Goal: Navigation & Orientation: Find specific page/section

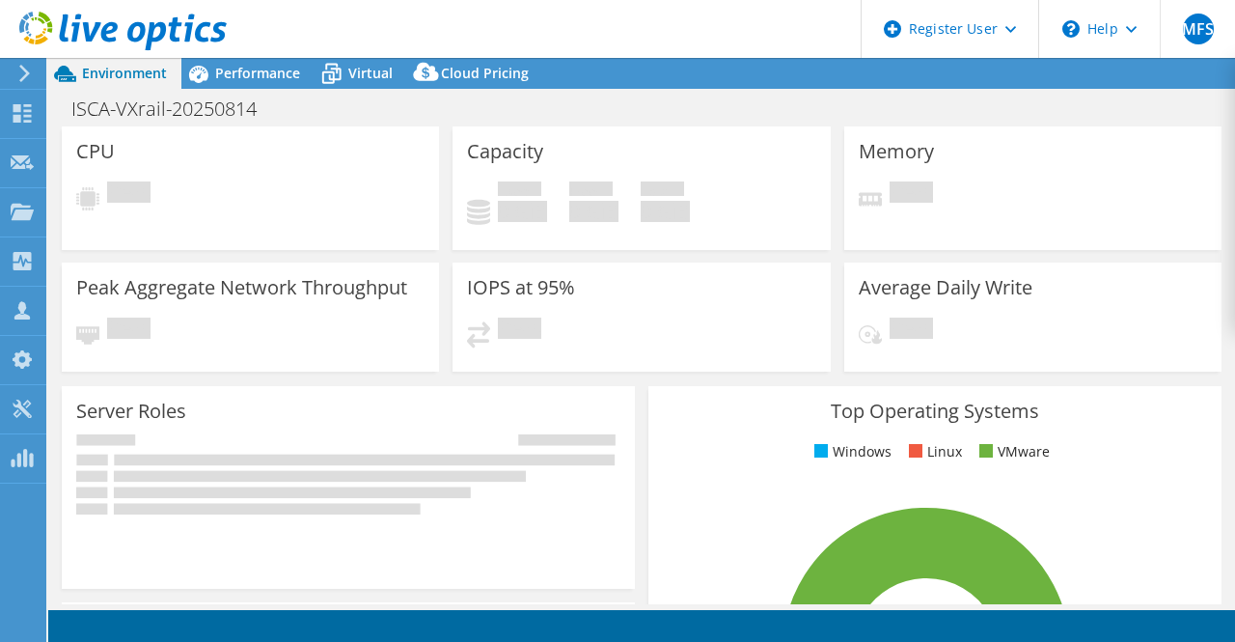
select select "USD"
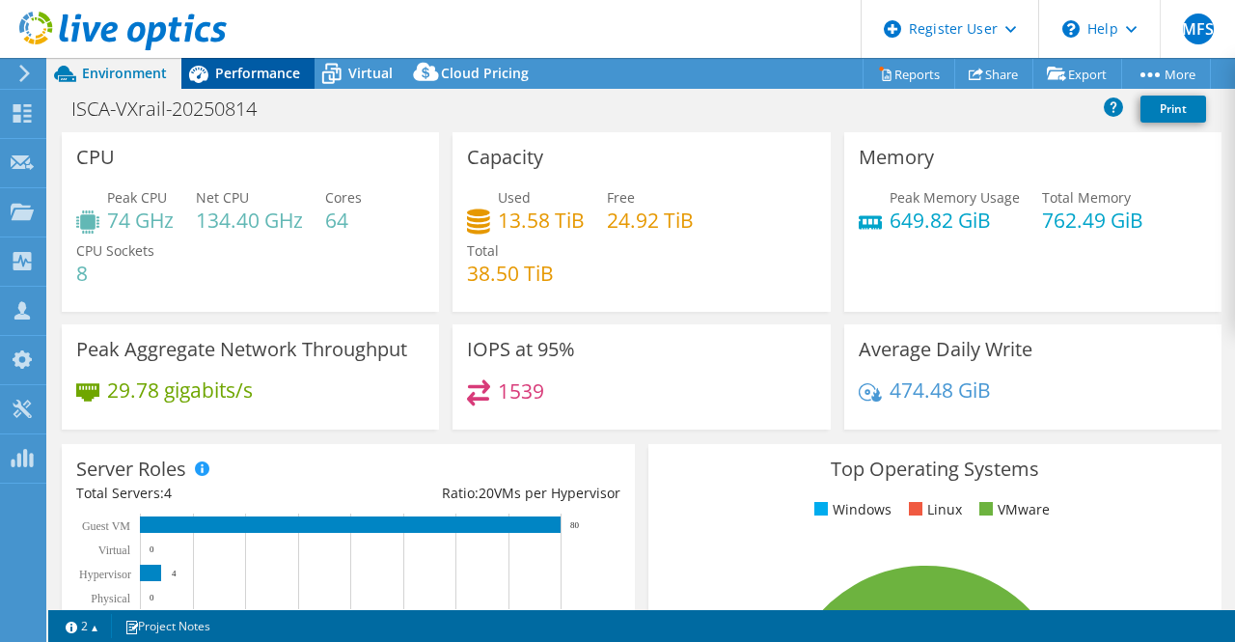
click at [270, 76] on span "Performance" at bounding box center [257, 73] width 85 height 18
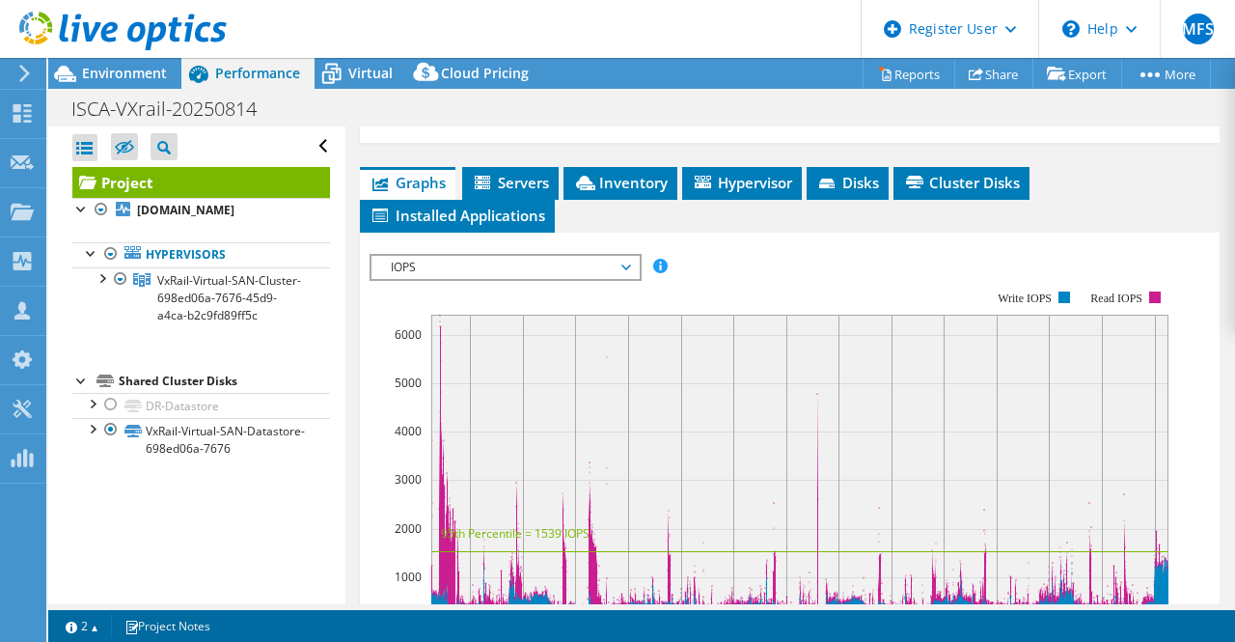
scroll to position [393, 0]
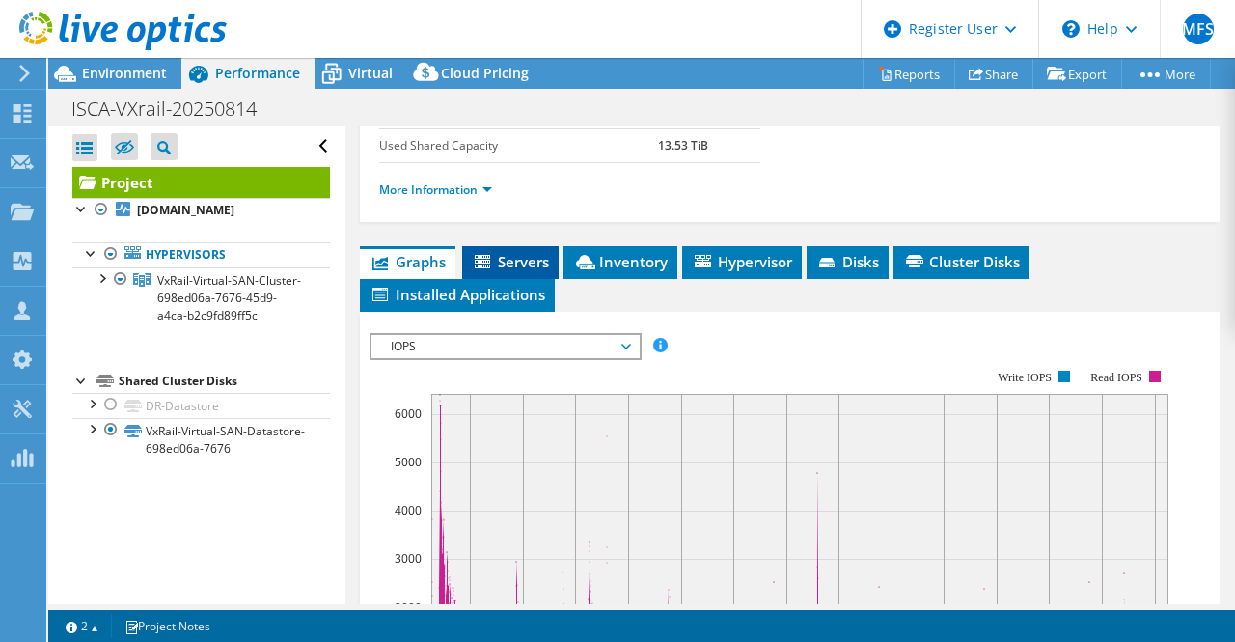
click at [499, 271] on span "Servers" at bounding box center [510, 261] width 77 height 19
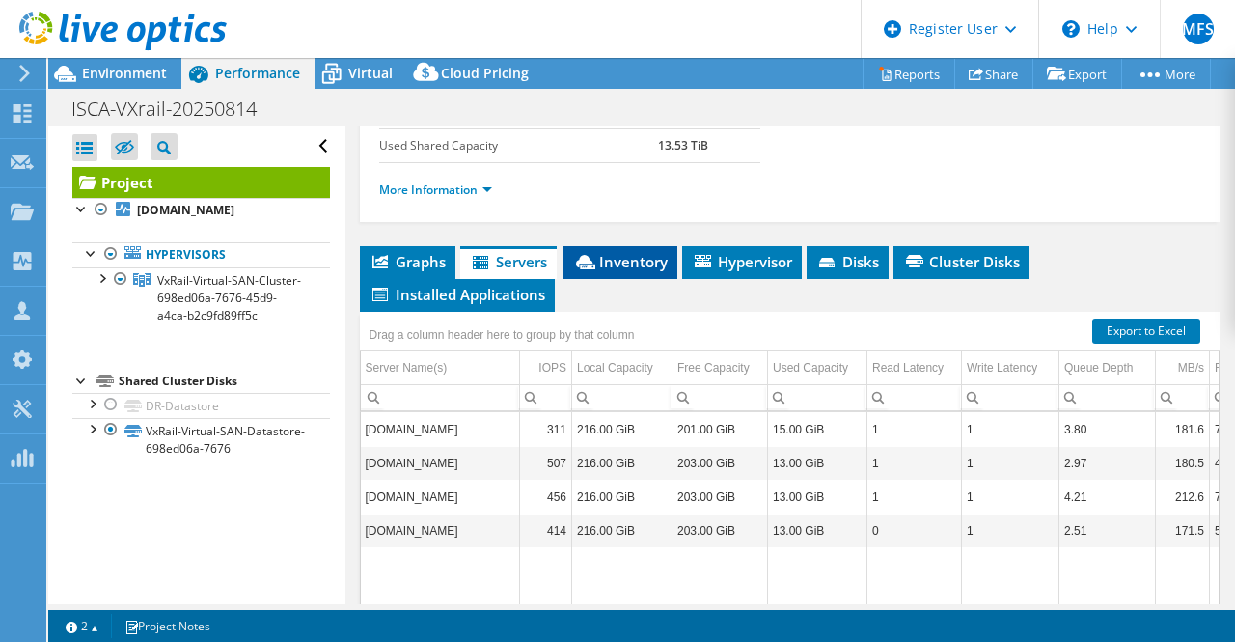
click at [613, 271] on span "Inventory" at bounding box center [620, 261] width 95 height 19
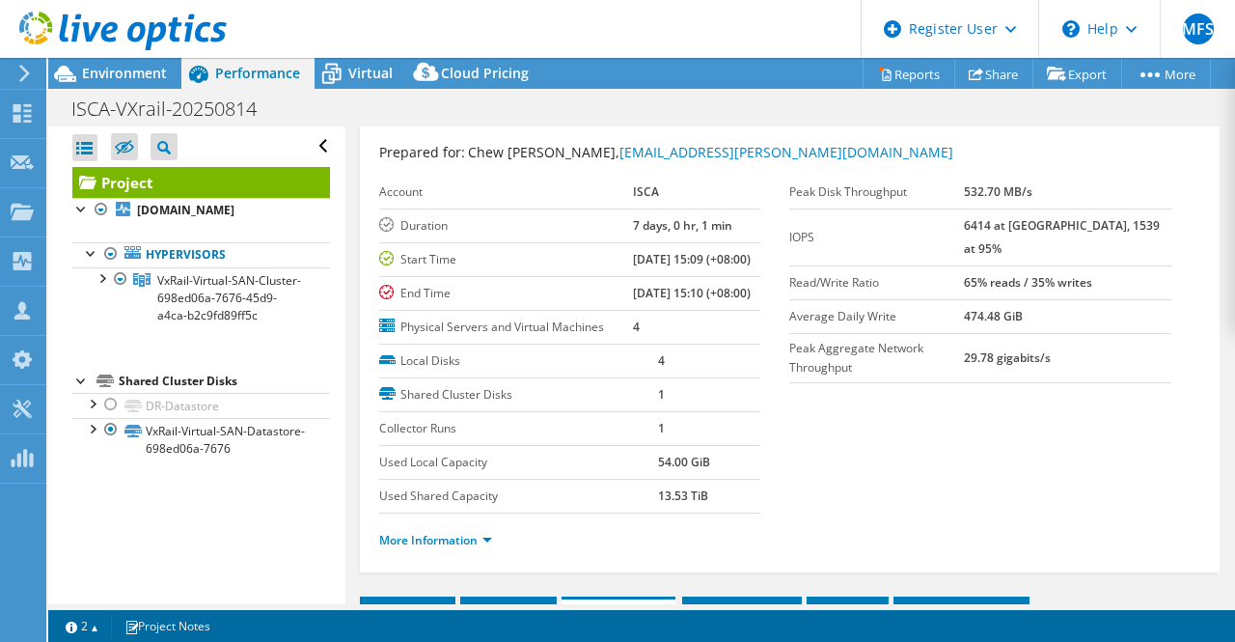
scroll to position [0, 0]
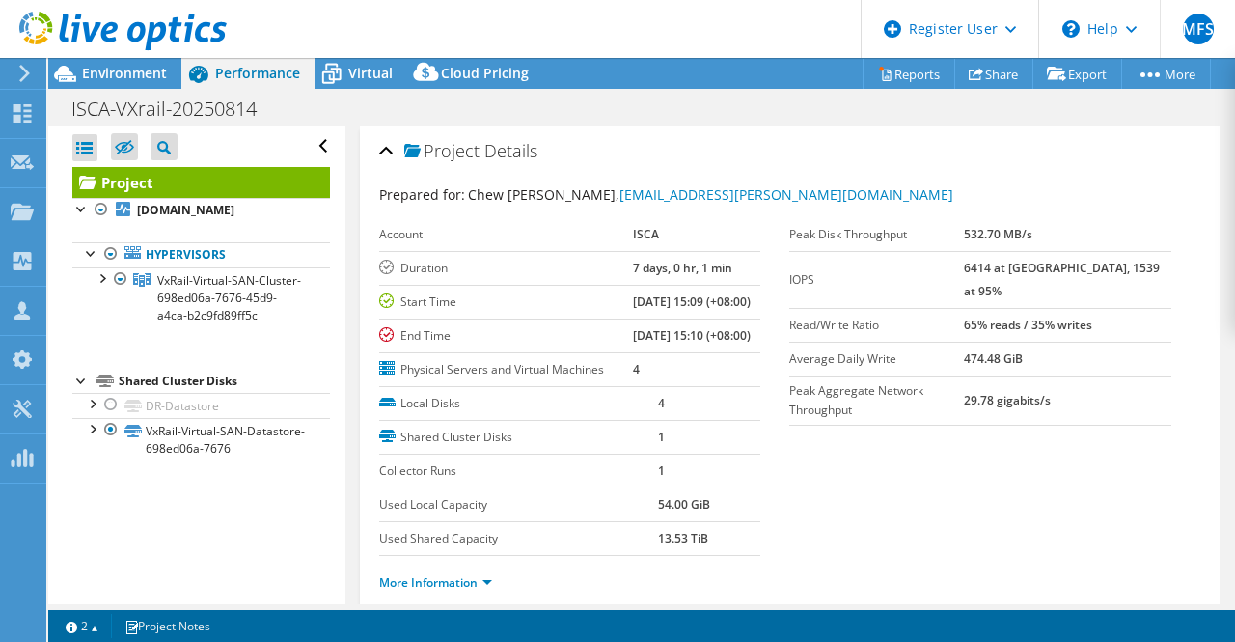
click at [131, 43] on icon at bounding box center [122, 32] width 207 height 40
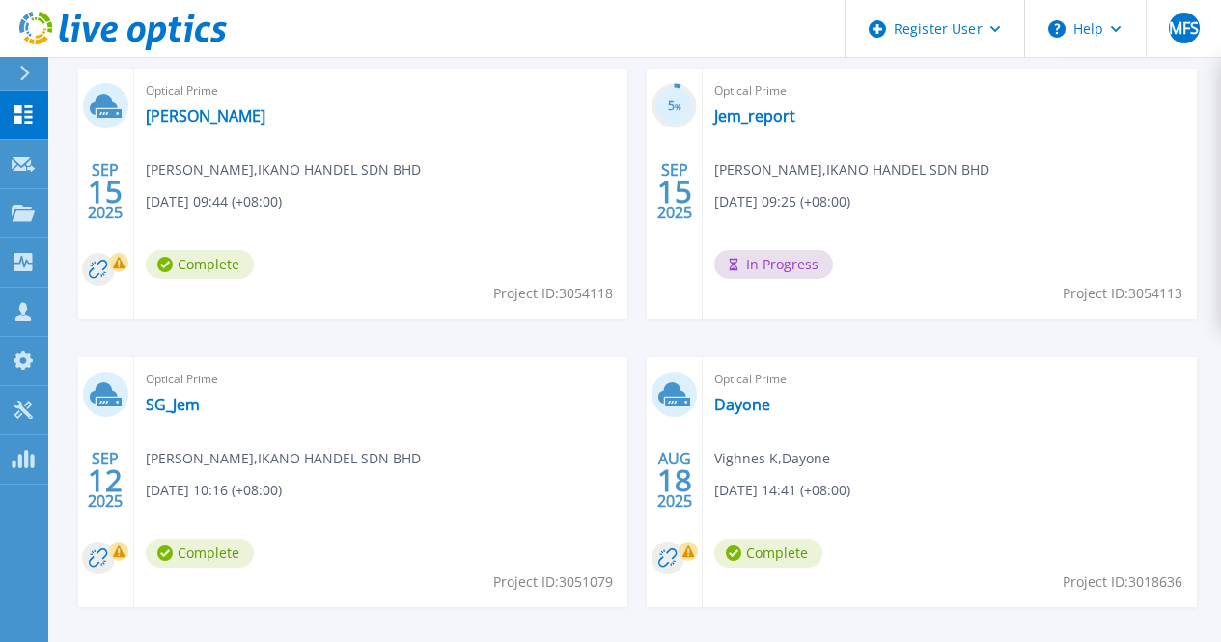
scroll to position [752, 0]
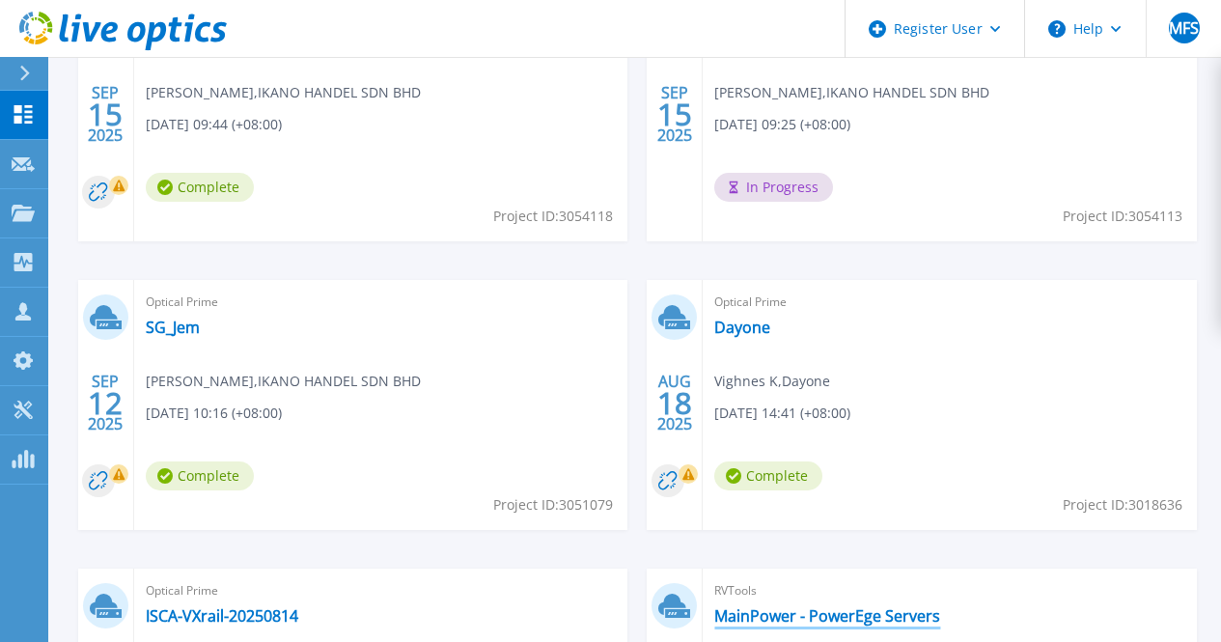
click at [940, 606] on link "MainPower - PowerEge Servers" at bounding box center [827, 615] width 226 height 19
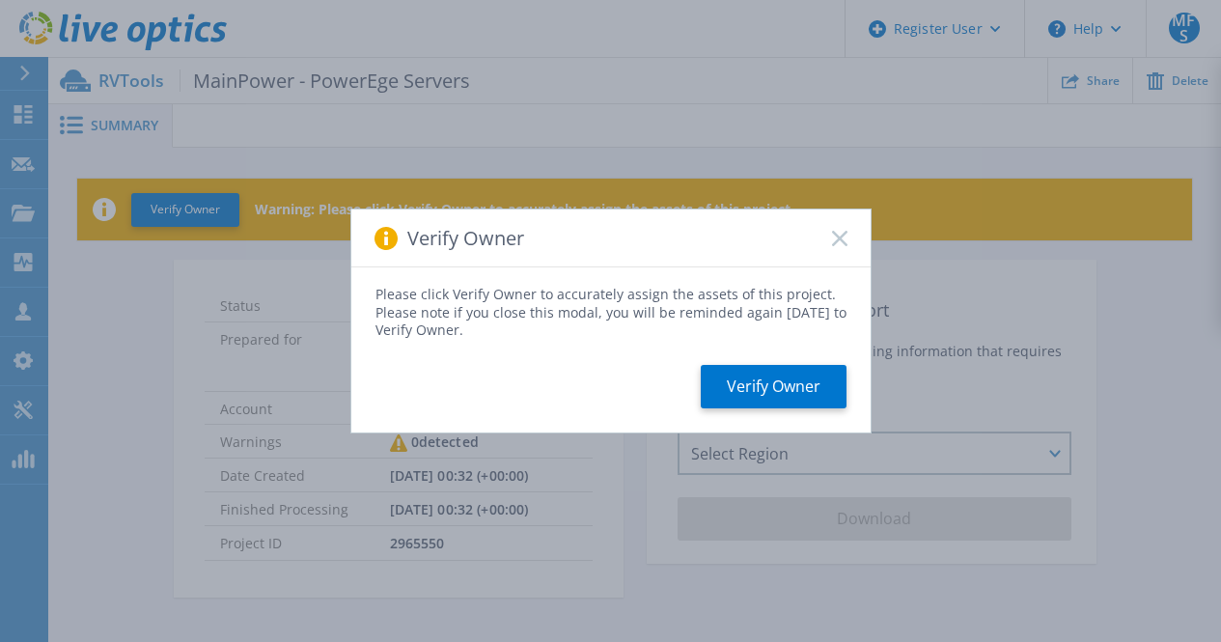
click at [830, 229] on div "Verify Owner" at bounding box center [610, 238] width 519 height 58
click at [835, 237] on icon at bounding box center [839, 238] width 15 height 15
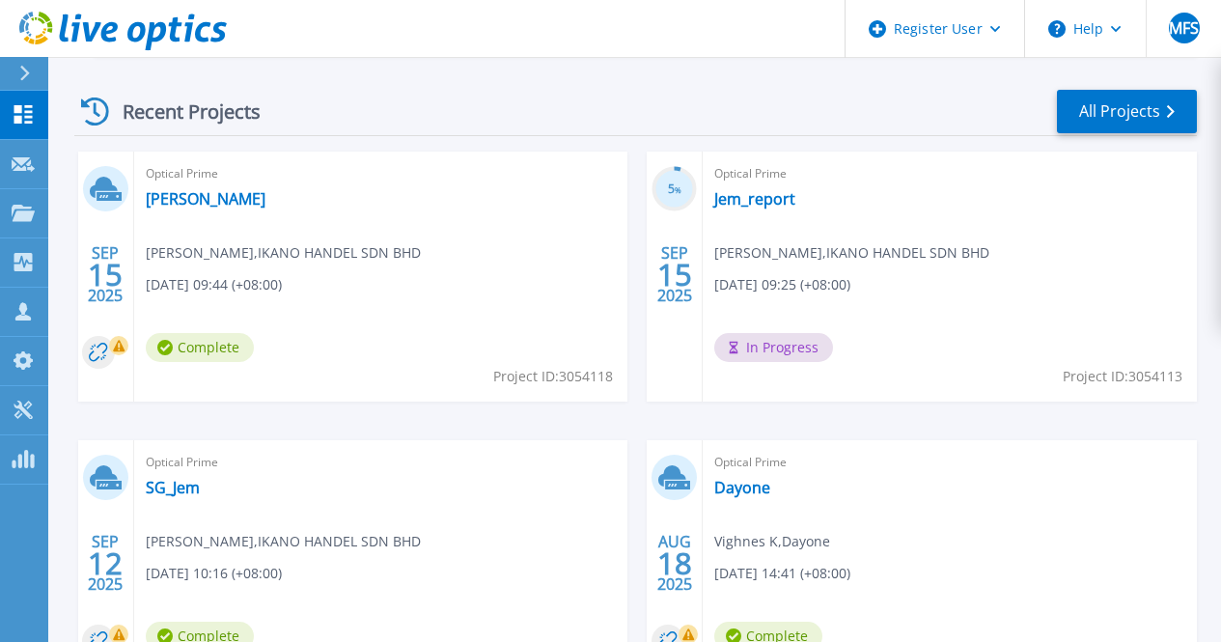
scroll to position [559, 0]
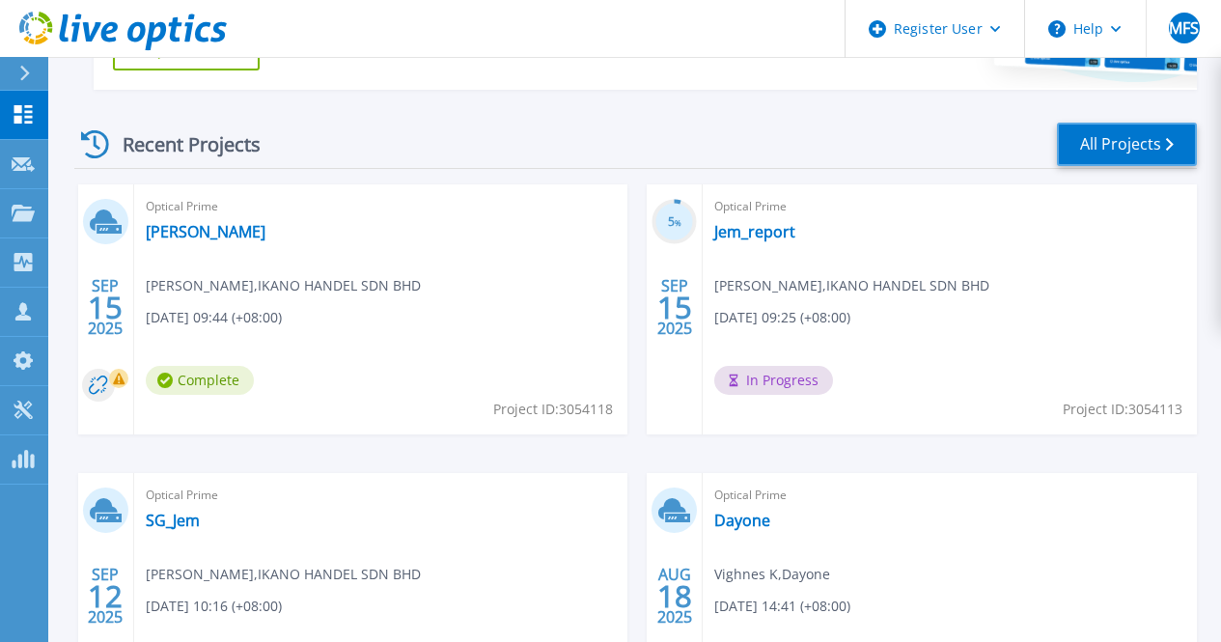
click at [1130, 127] on link "All Projects" at bounding box center [1127, 144] width 140 height 43
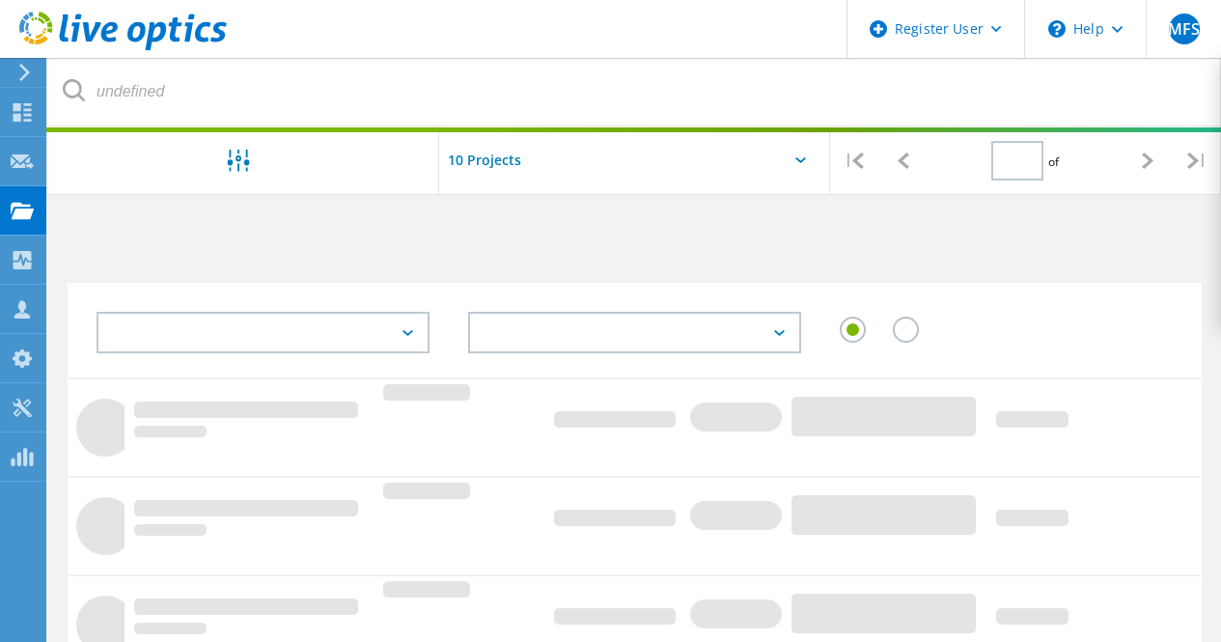
type input "1"
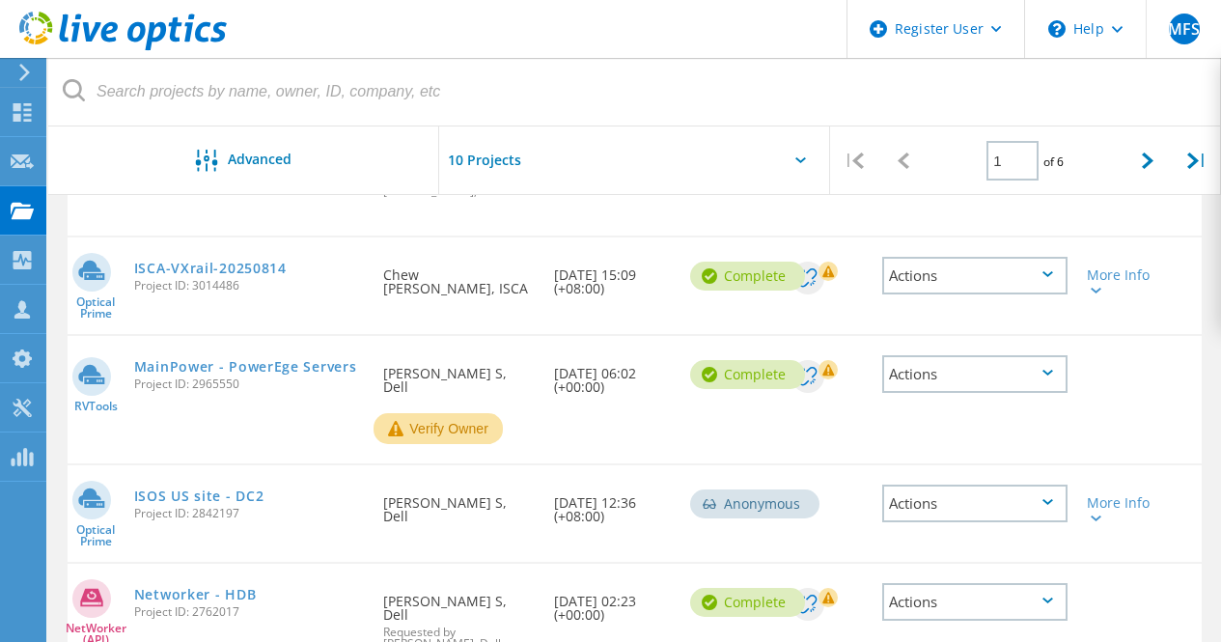
scroll to position [868, 0]
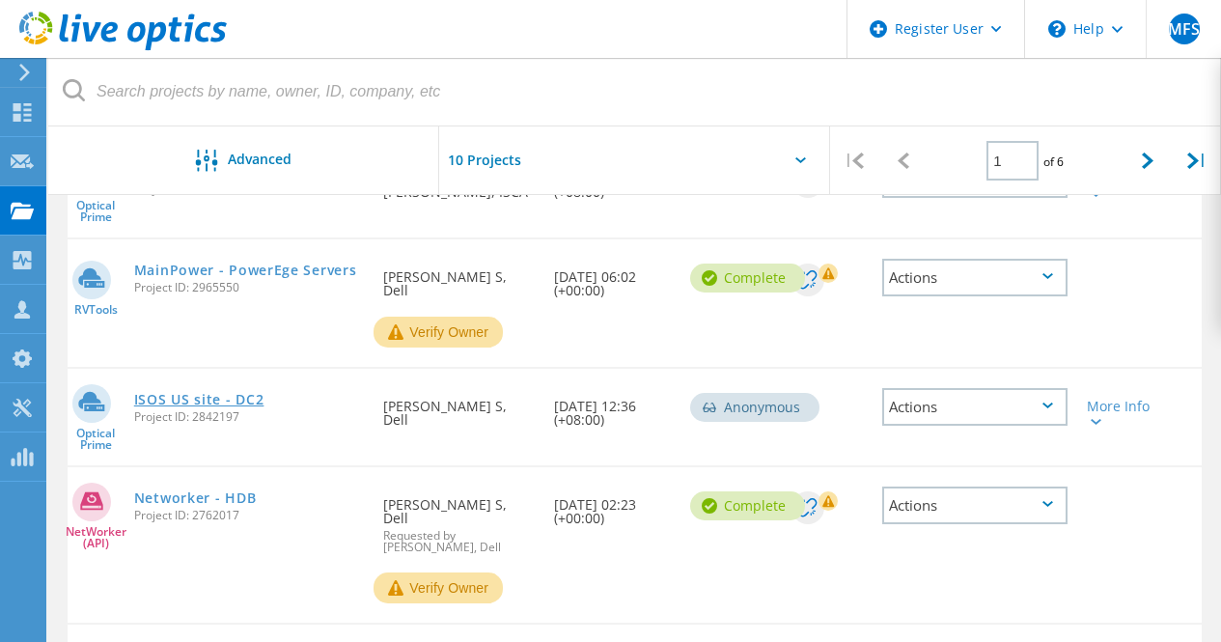
click at [212, 394] on link "ISOS US site - DC2" at bounding box center [199, 400] width 130 height 14
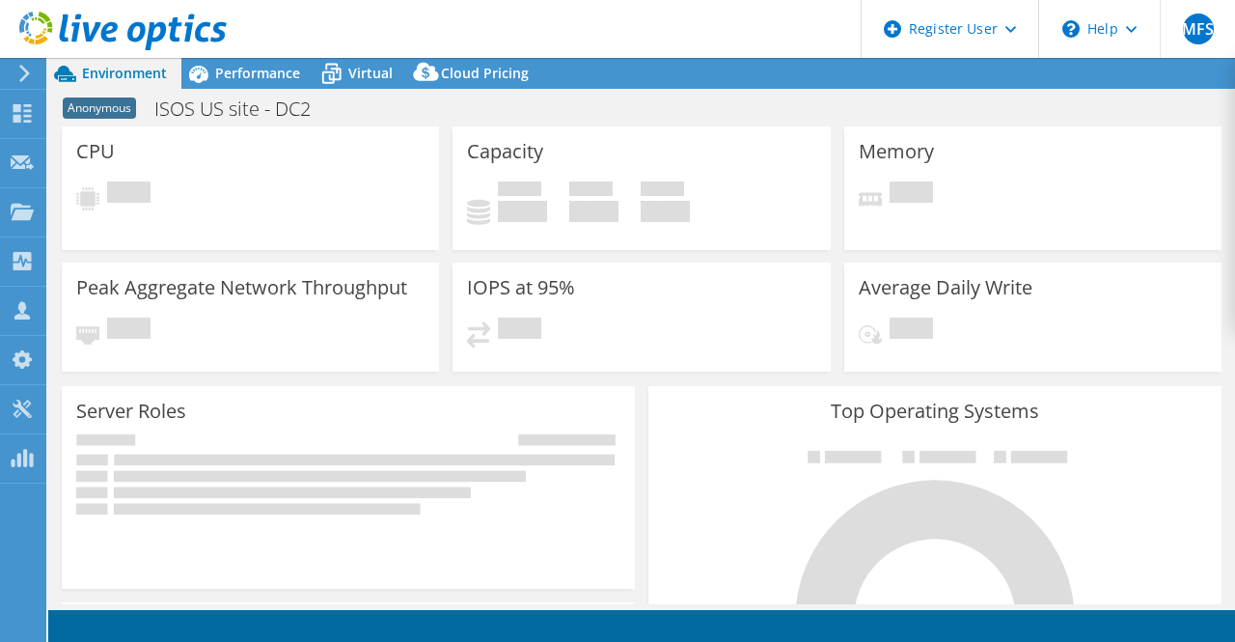
select select "USD"
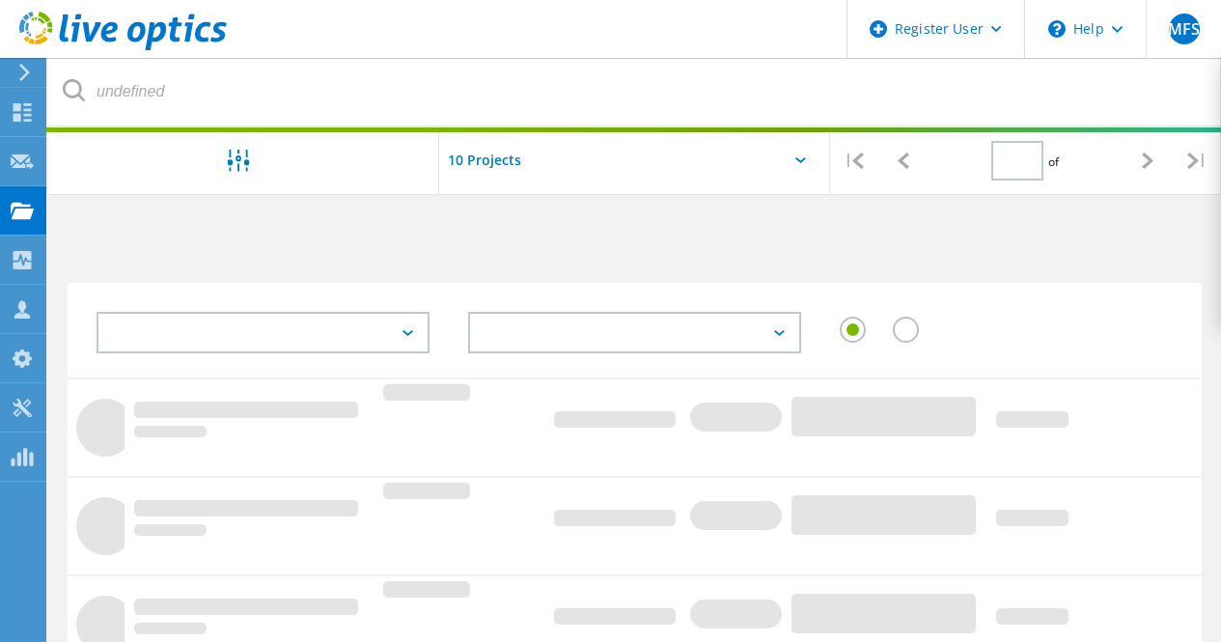
type input "1"
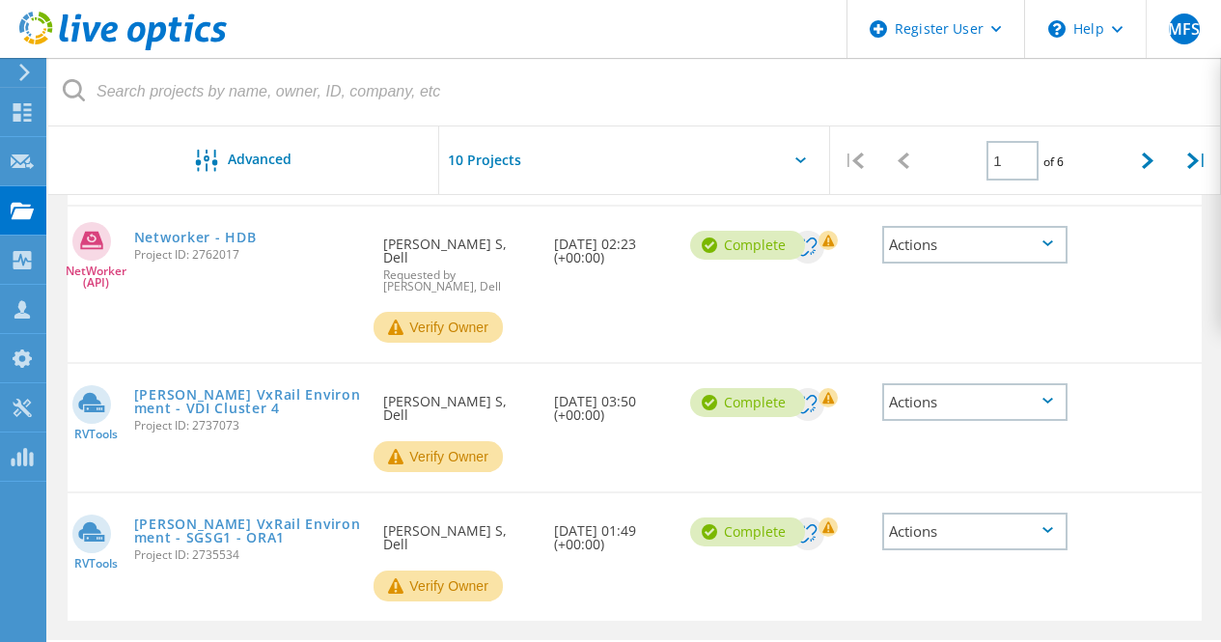
scroll to position [1172, 0]
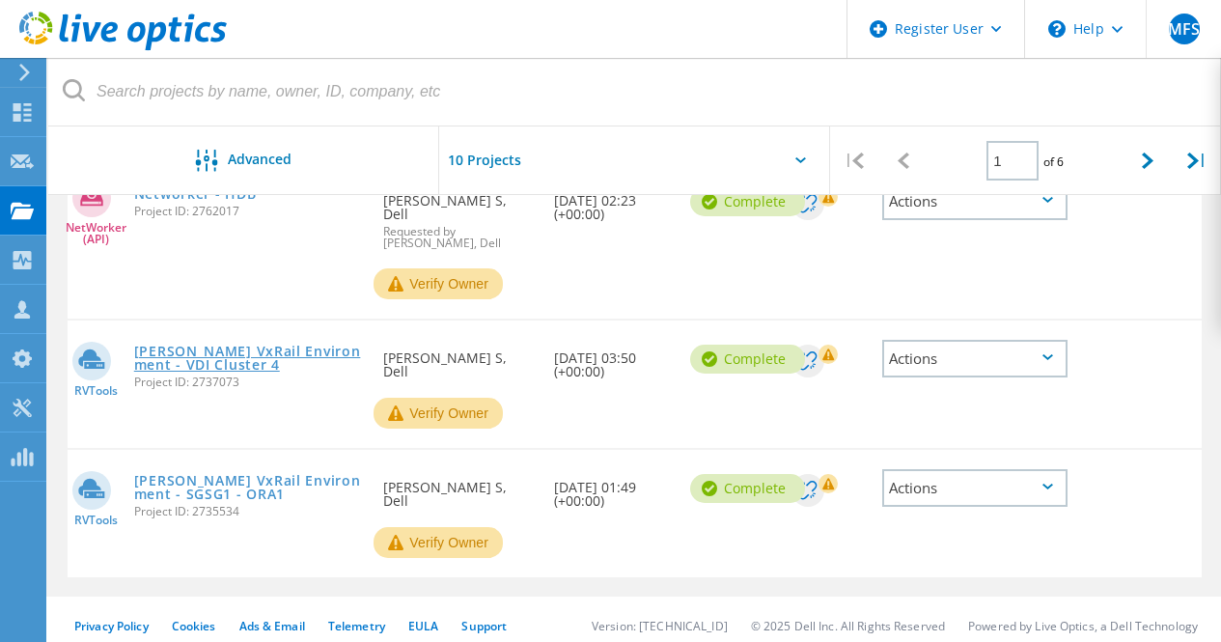
click at [238, 350] on link "Worley VxRail Environment - VDI Cluster 4" at bounding box center [249, 357] width 231 height 27
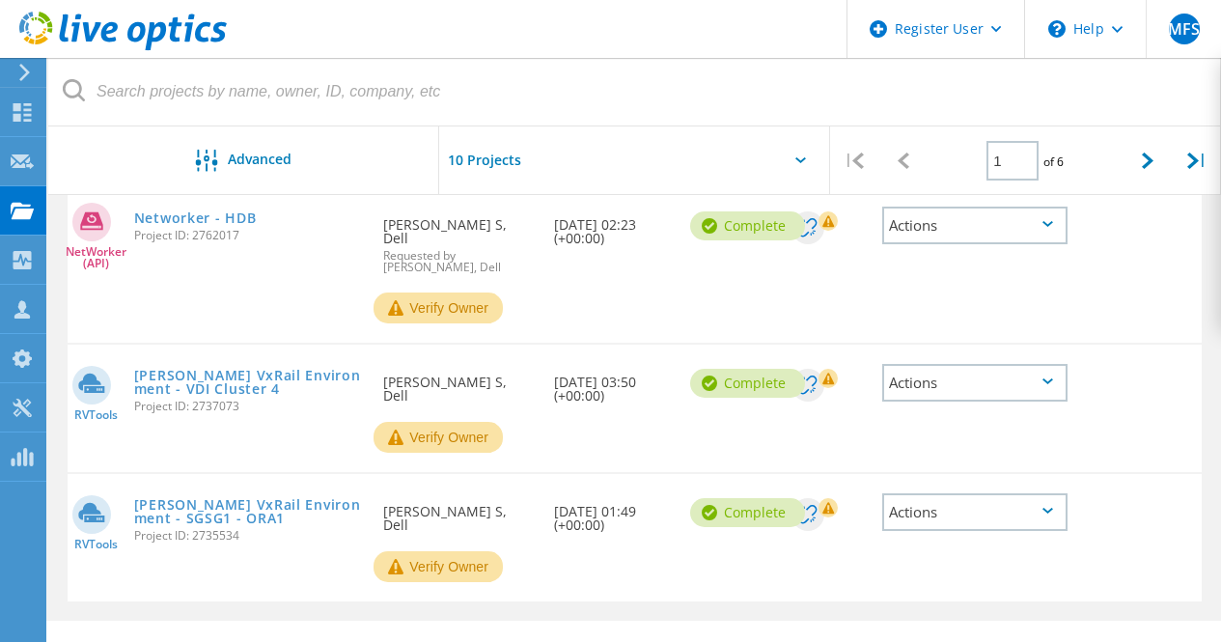
scroll to position [1172, 0]
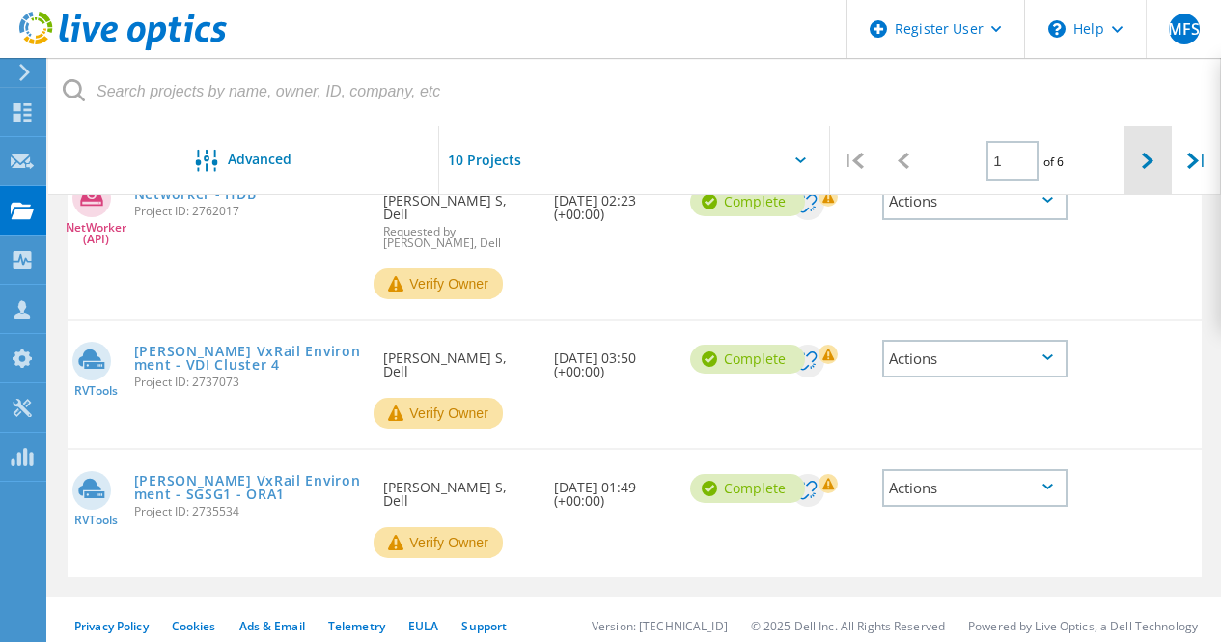
click at [1144, 166] on icon at bounding box center [1148, 160] width 12 height 16
type input "2"
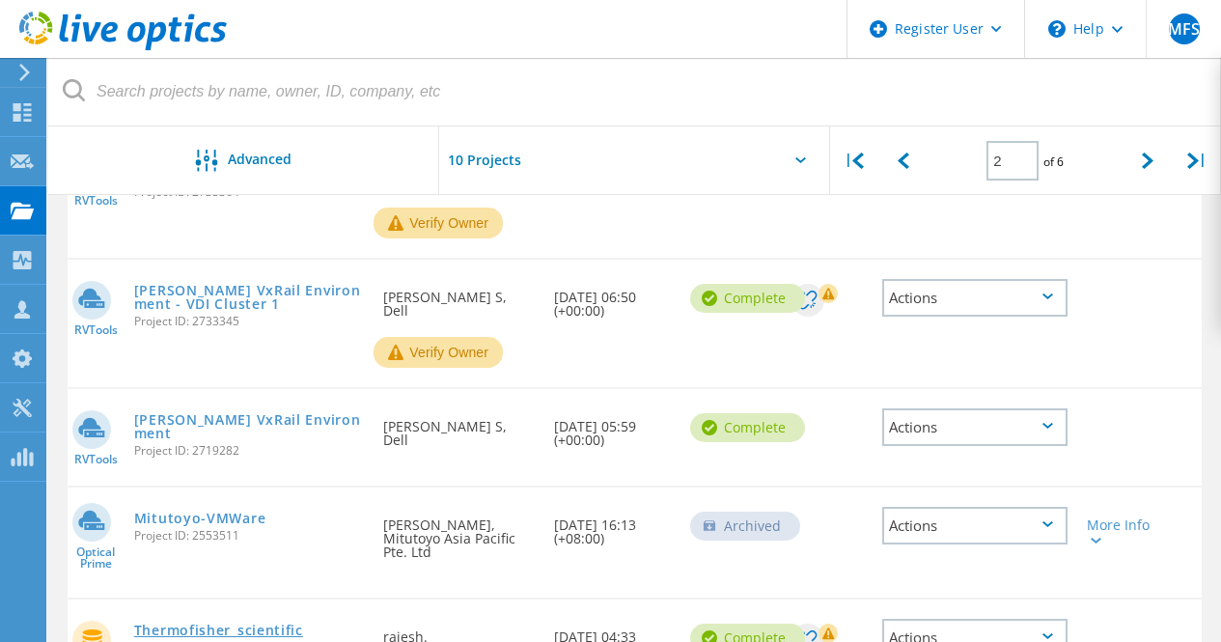
scroll to position [904, 0]
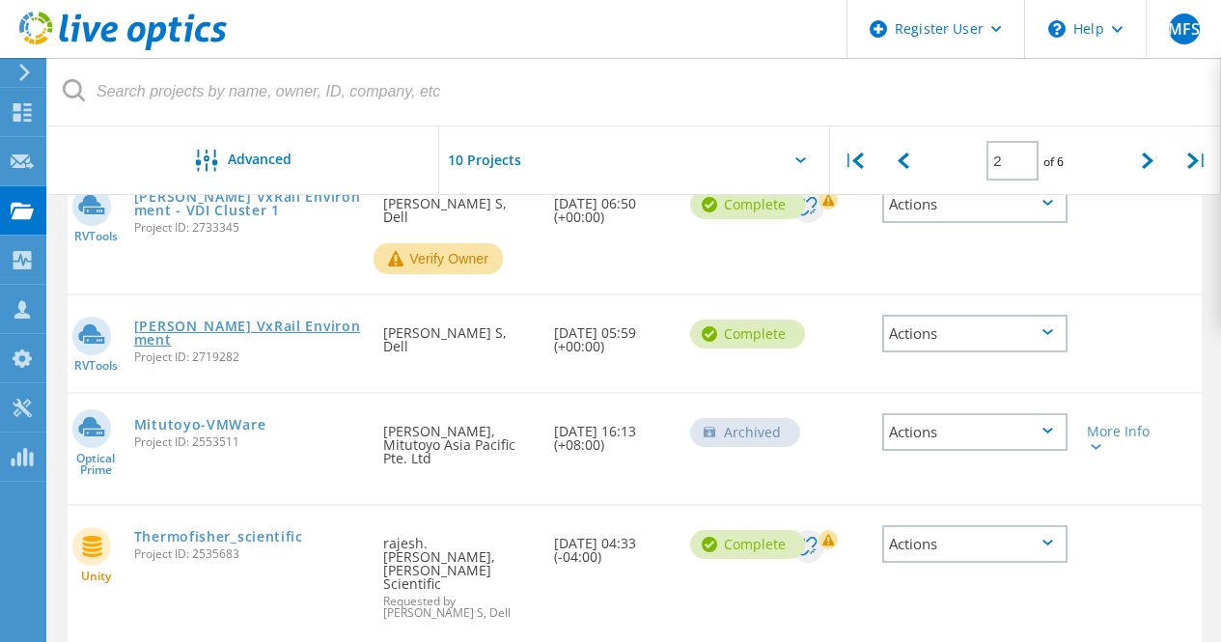
click at [224, 331] on link "[PERSON_NAME] VxRail Environment" at bounding box center [249, 332] width 231 height 27
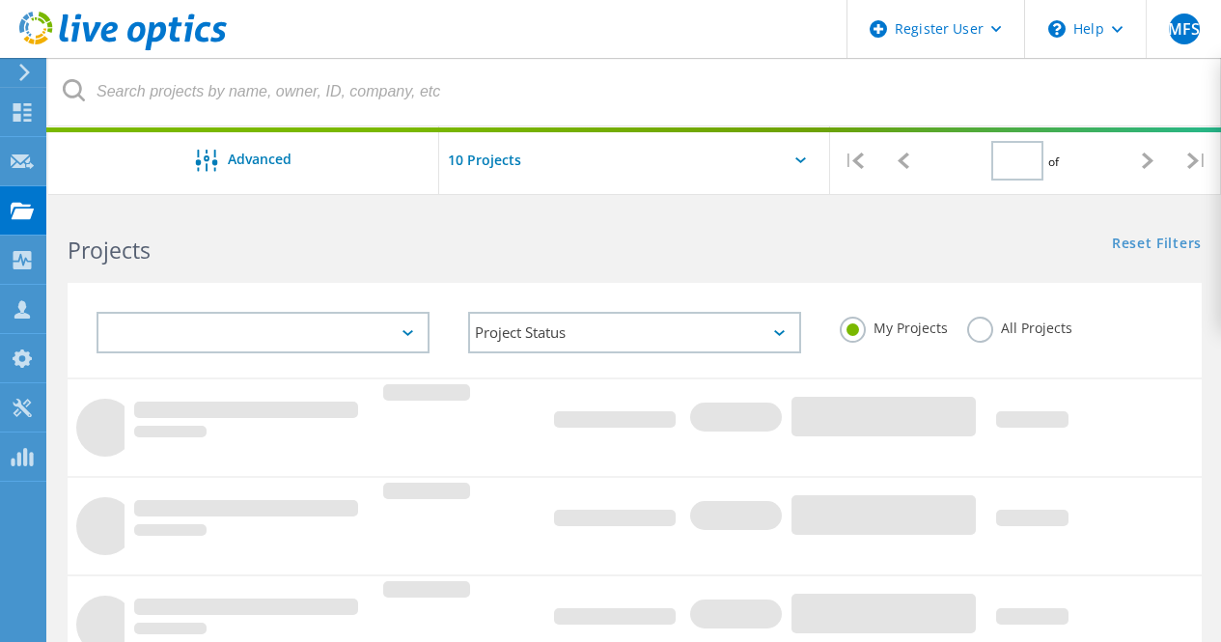
type input "2"
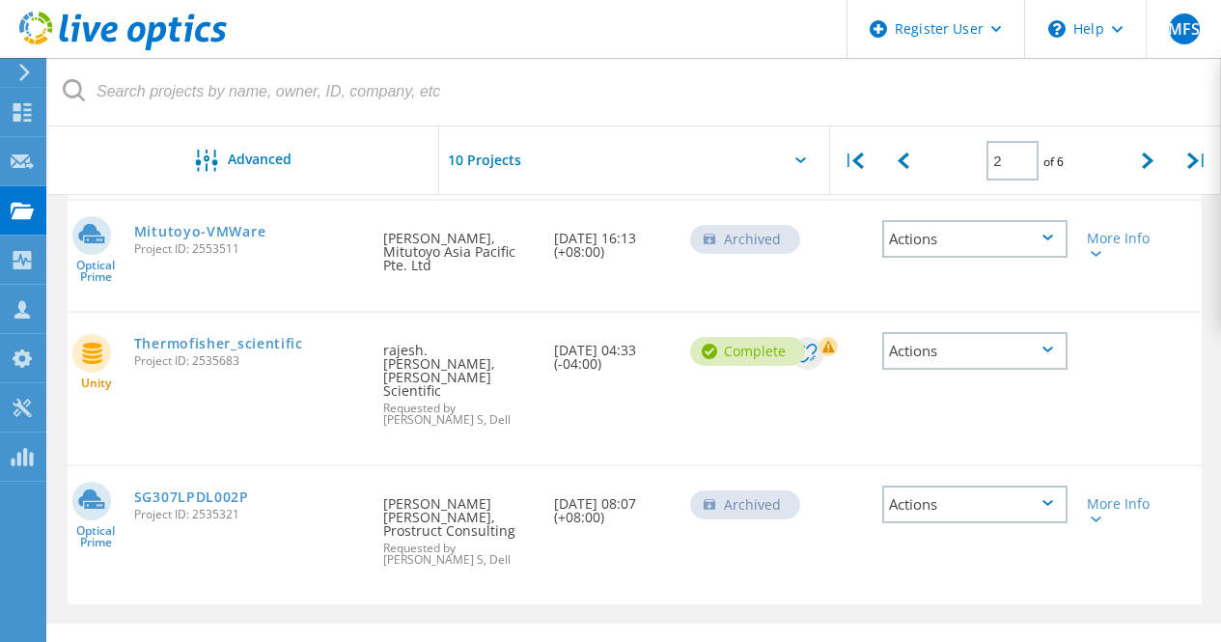
scroll to position [1001, 0]
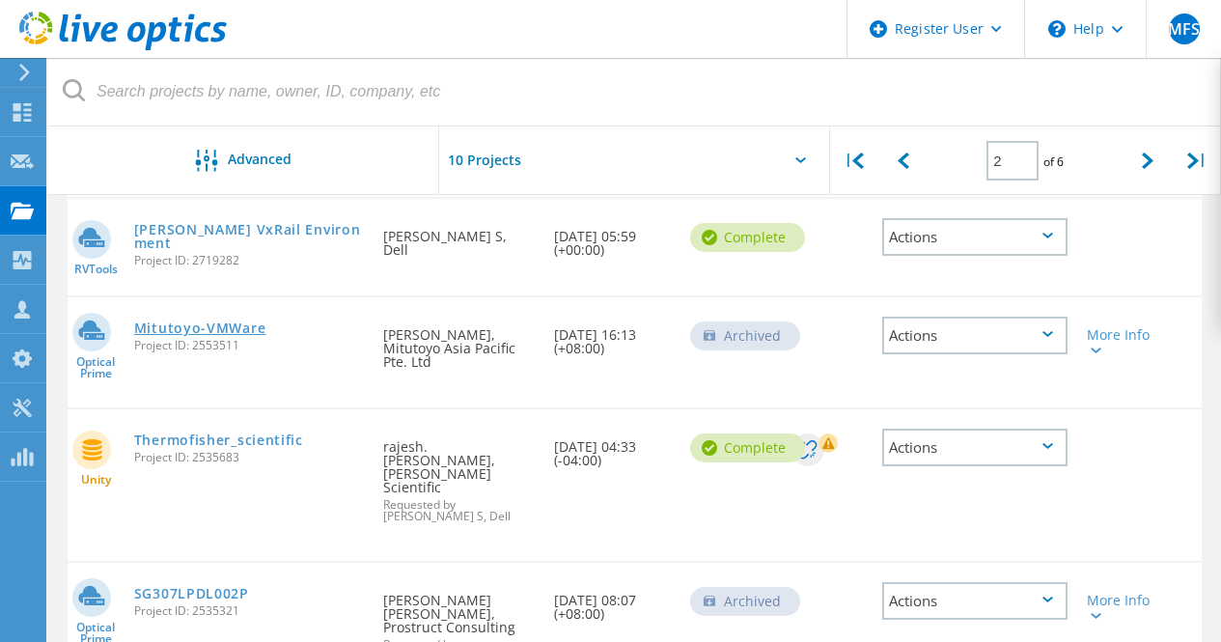
click at [202, 325] on link "Mitutoyo-VMWare" at bounding box center [200, 328] width 132 height 14
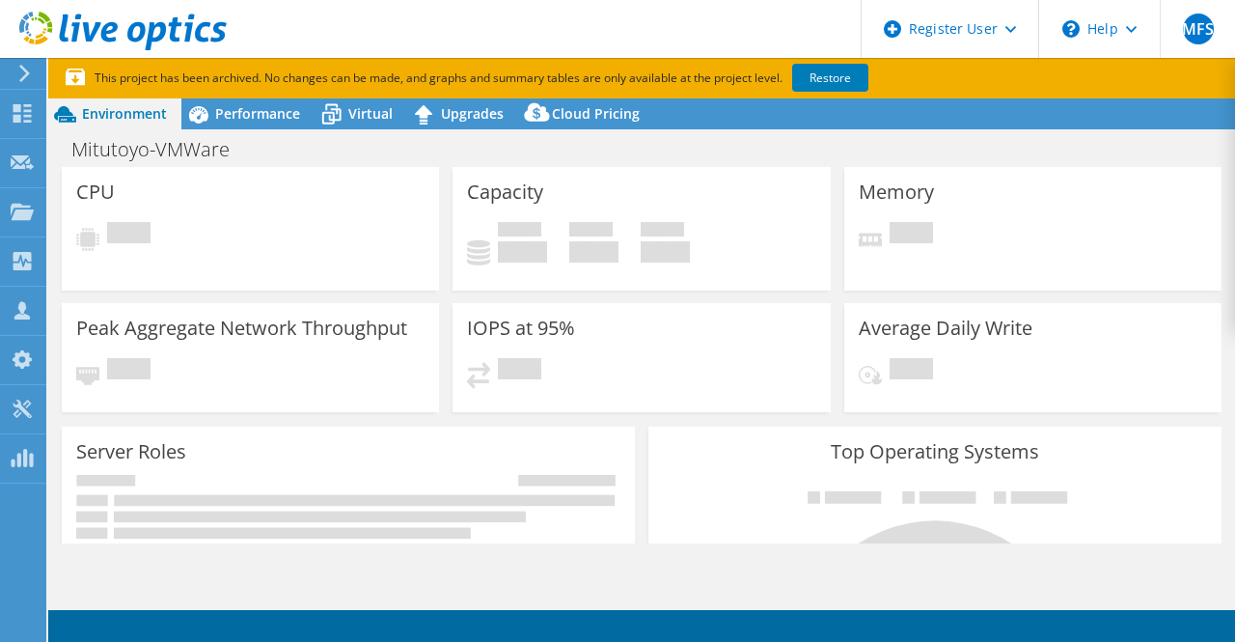
select select "USD"
select select "HongKong"
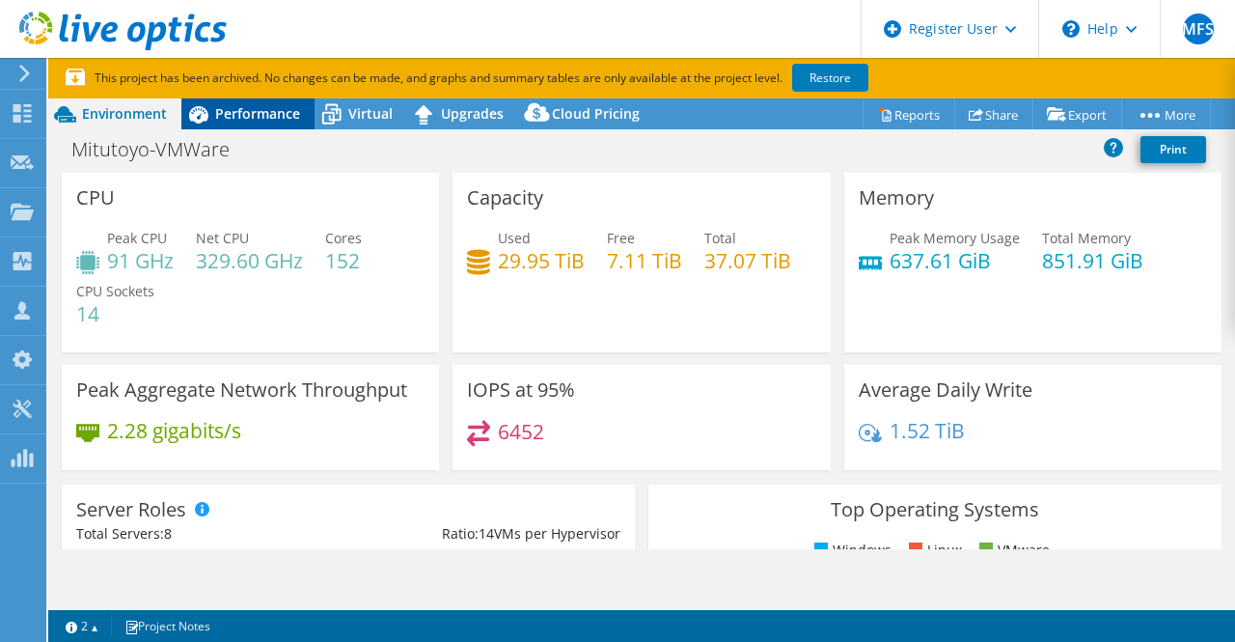
click at [250, 123] on span "Performance" at bounding box center [257, 113] width 85 height 18
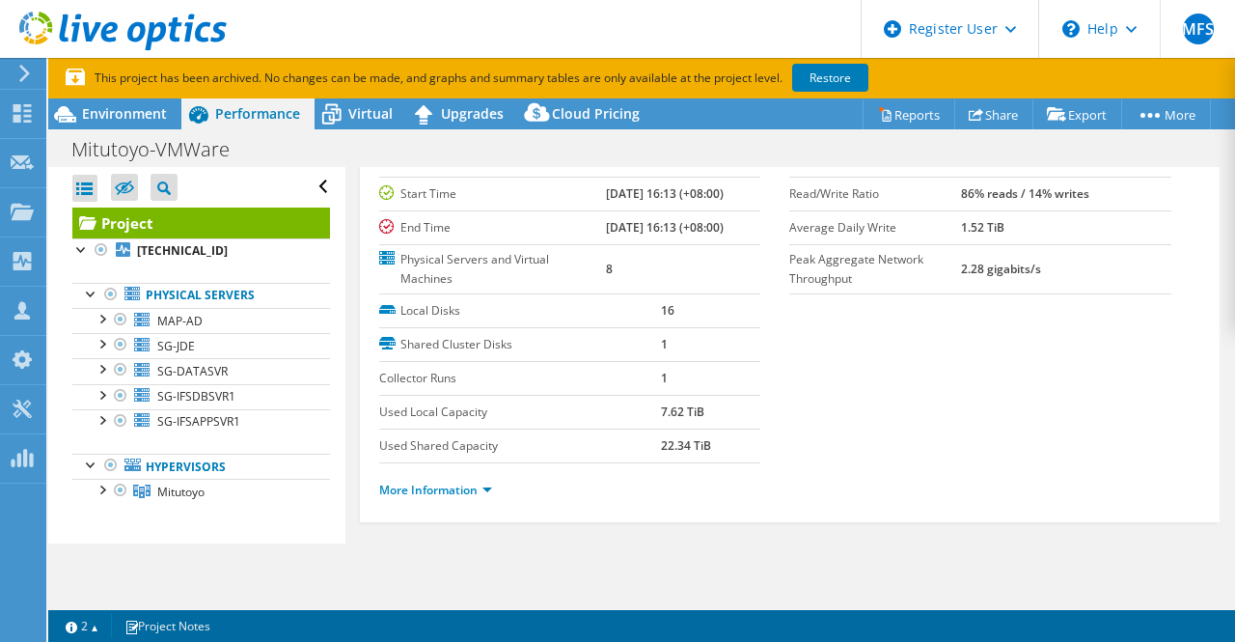
scroll to position [193, 0]
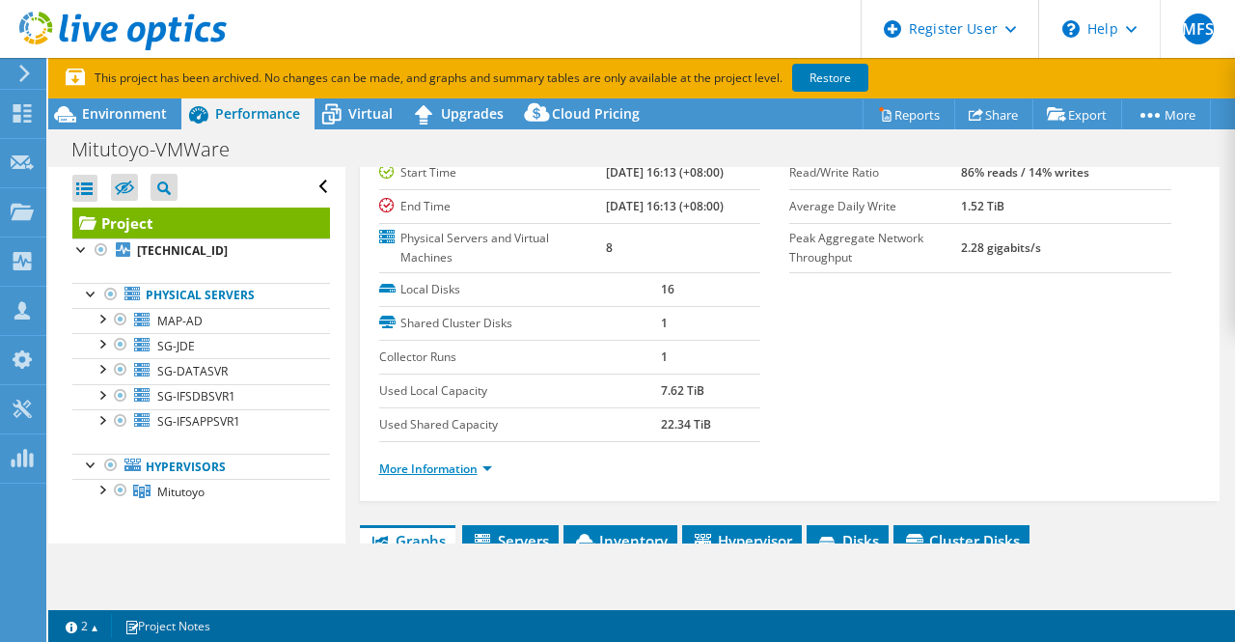
click at [461, 470] on link "More Information" at bounding box center [435, 468] width 113 height 16
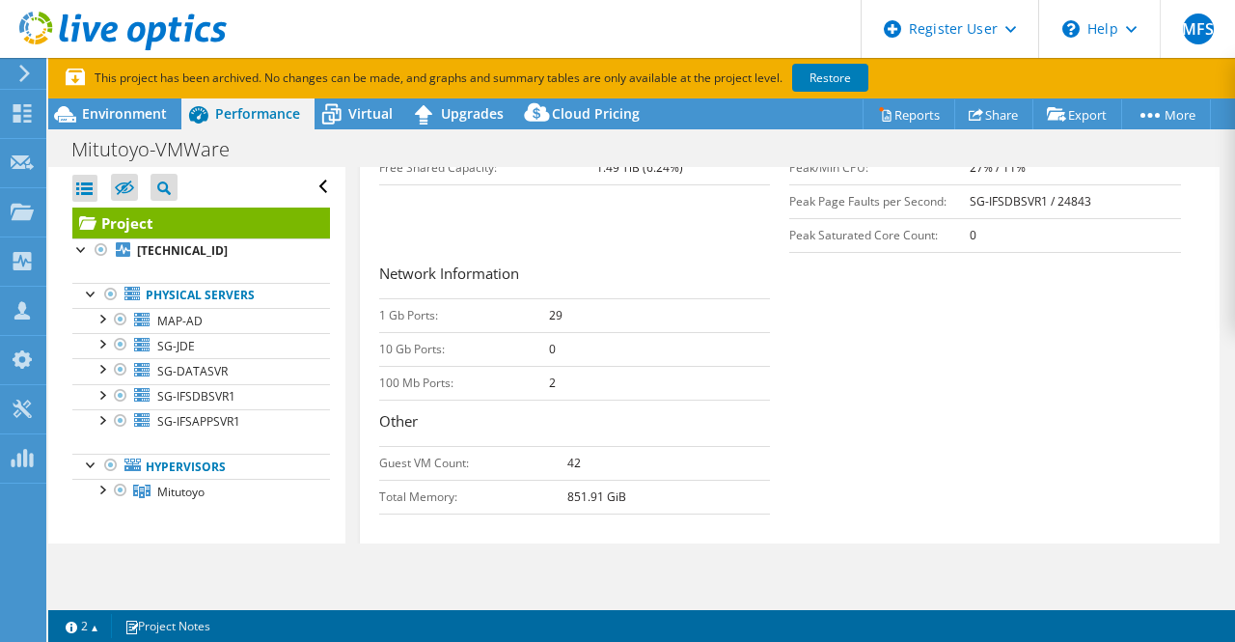
scroll to position [868, 0]
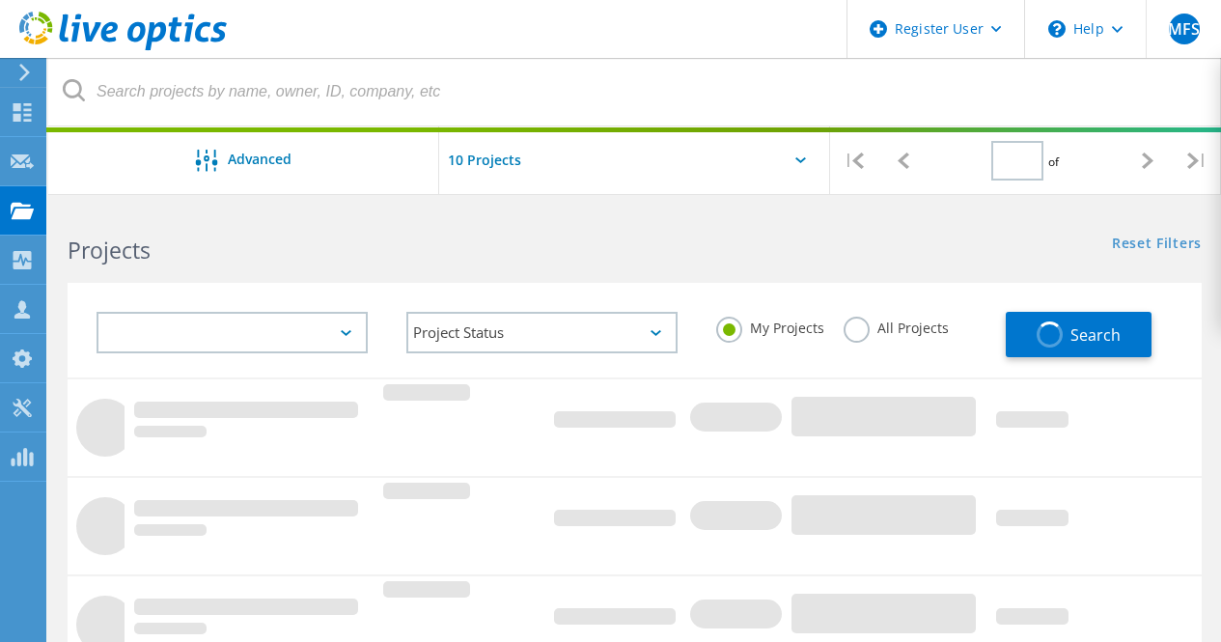
type input "2"
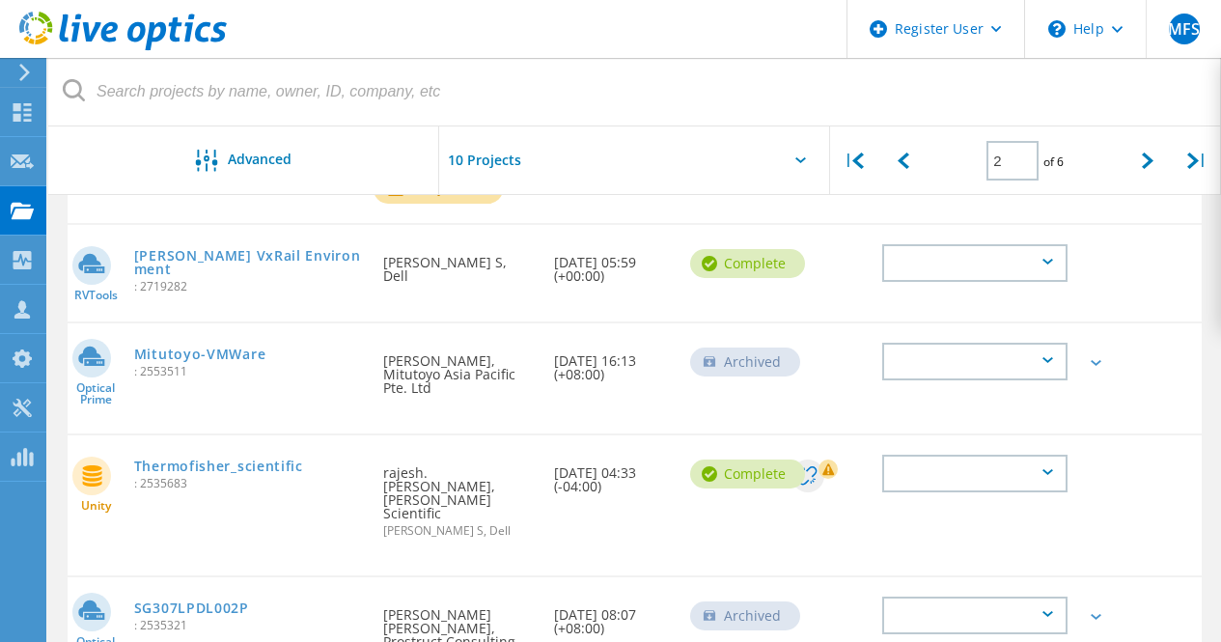
scroll to position [1074, 0]
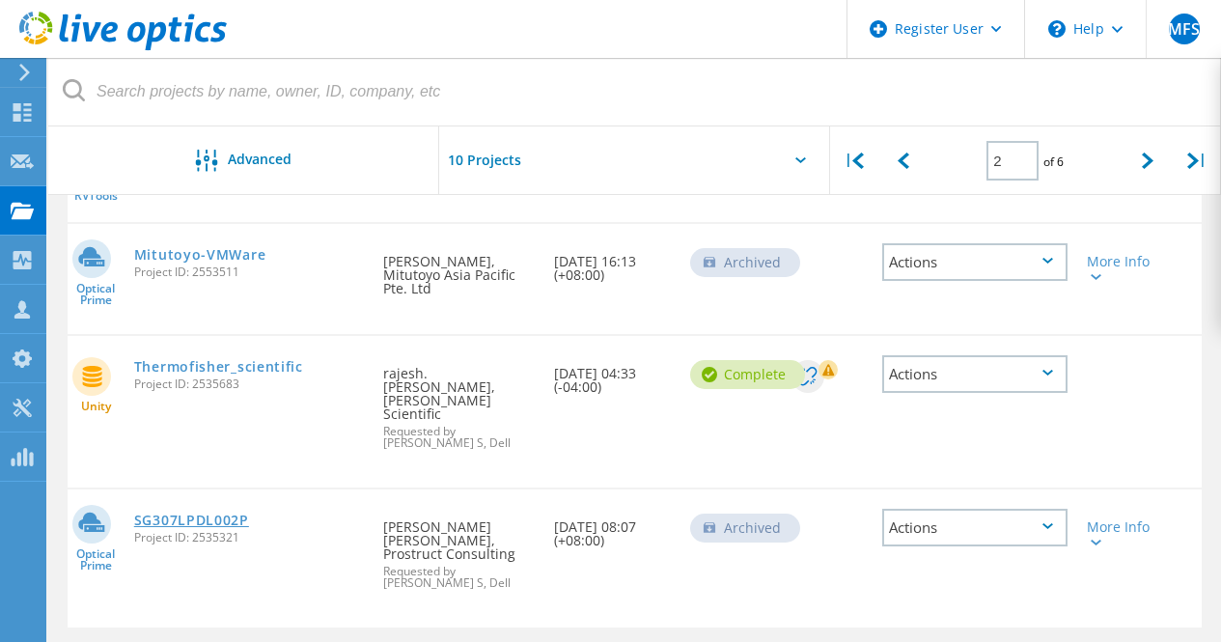
click at [228, 513] on link "SG307LPDL002P" at bounding box center [191, 520] width 115 height 14
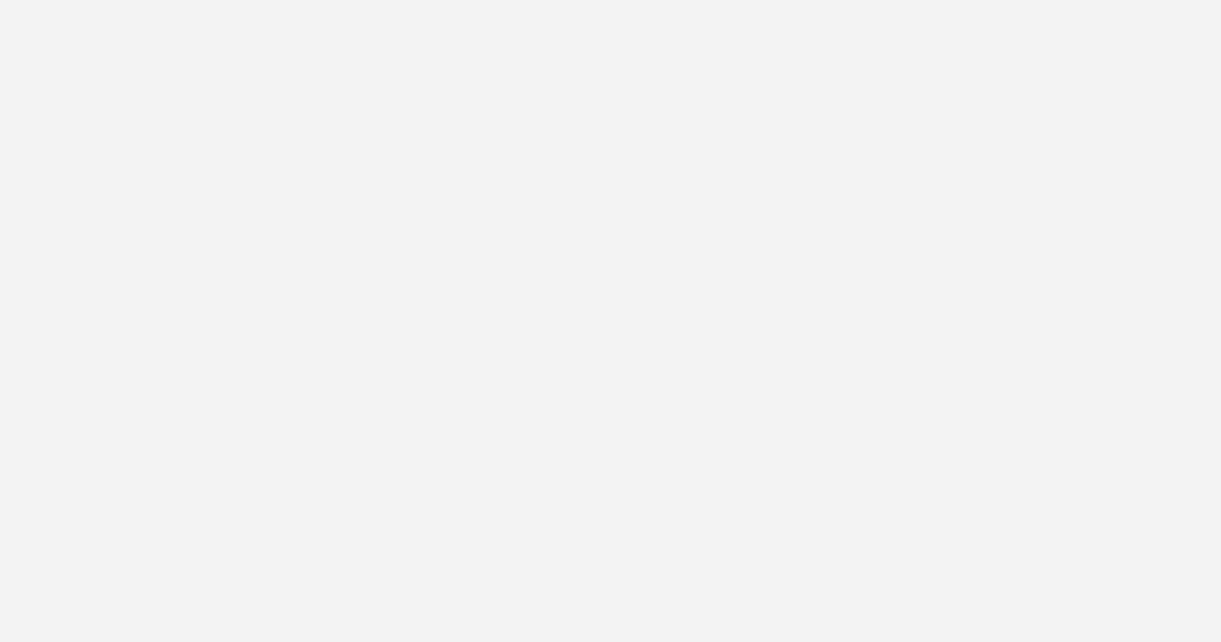
scroll to position [797, 0]
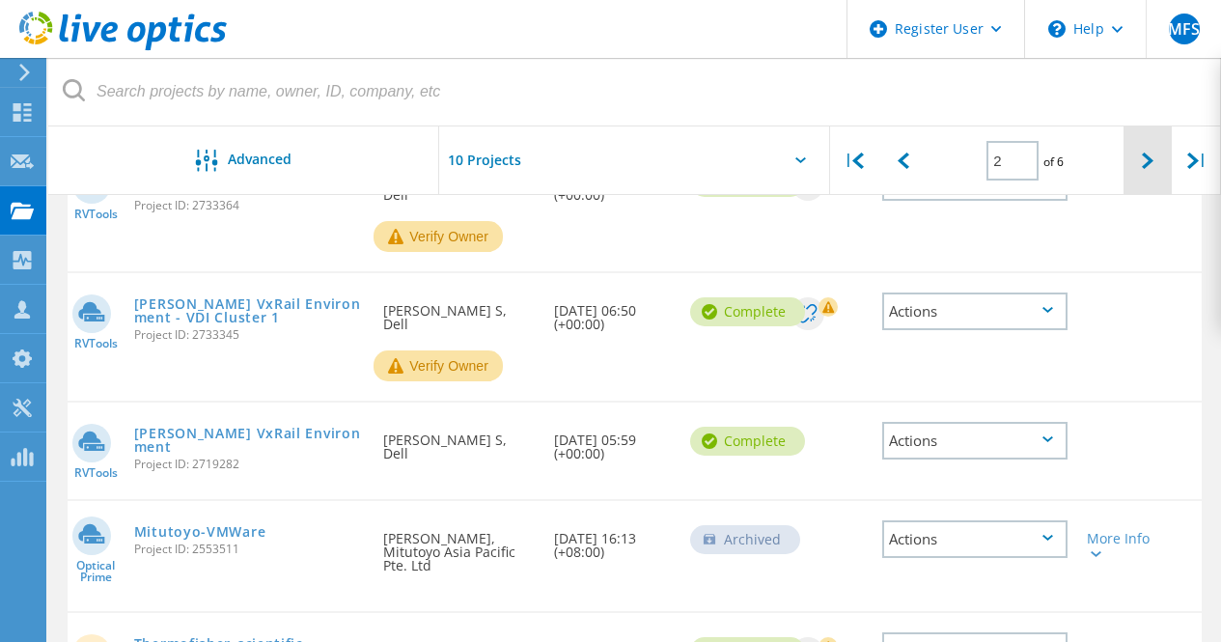
click at [1159, 158] on div at bounding box center [1147, 160] width 49 height 69
type input "3"
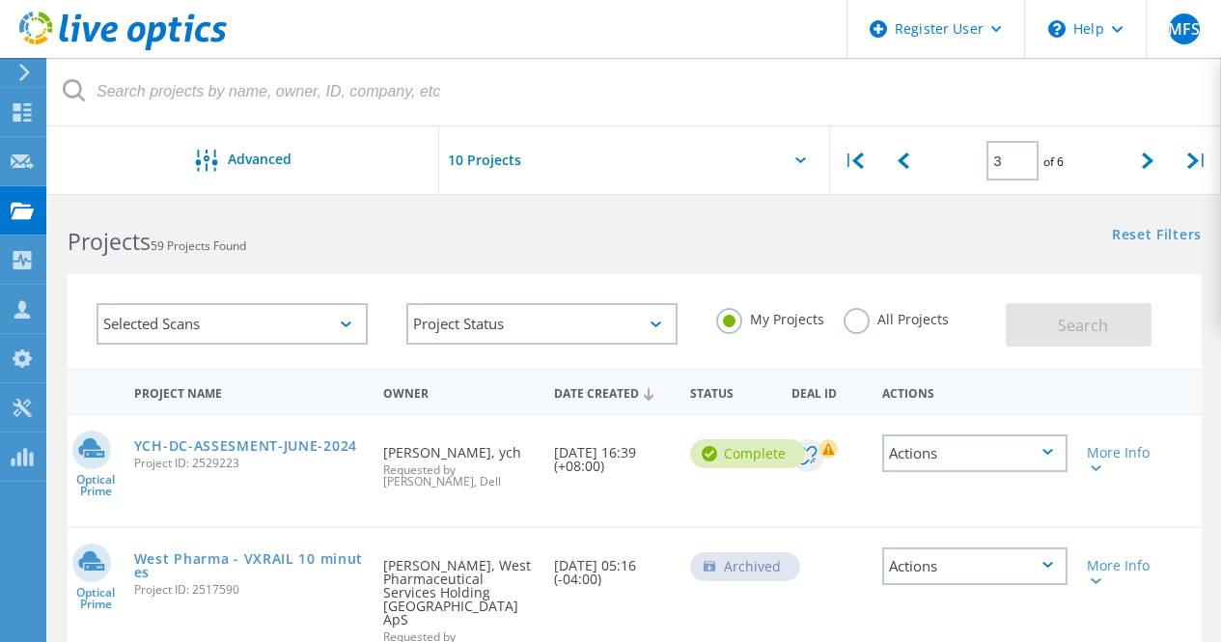
scroll to position [0, 0]
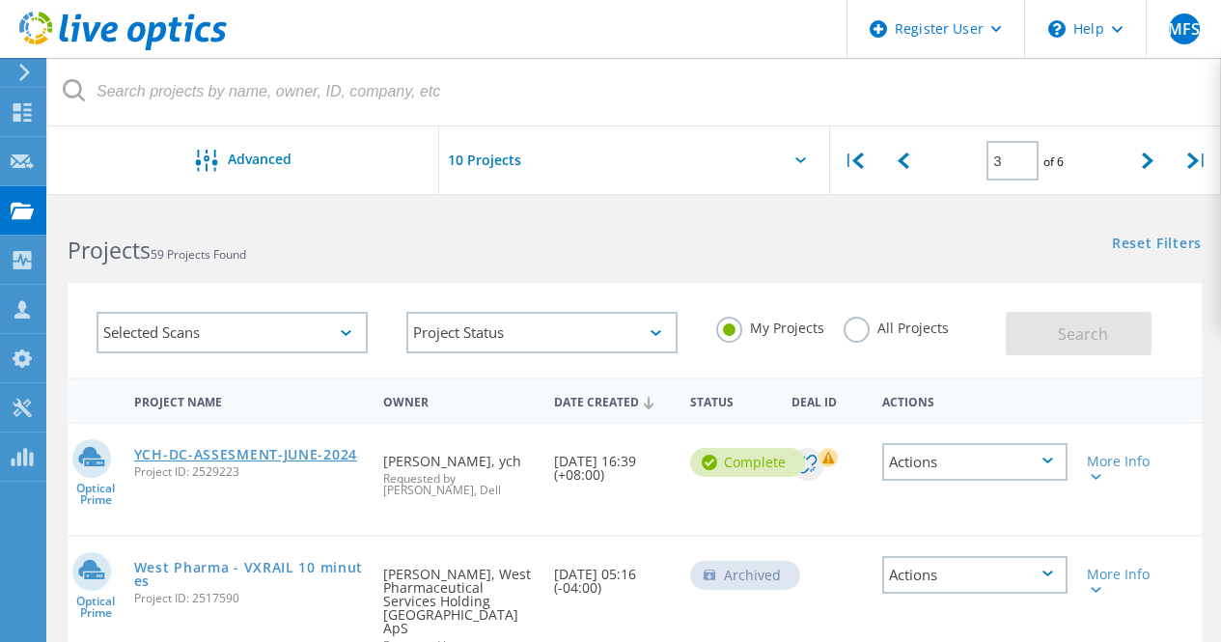
click at [222, 454] on link "YCH-DC-ASSESMENT-JUNE-2024" at bounding box center [245, 455] width 223 height 14
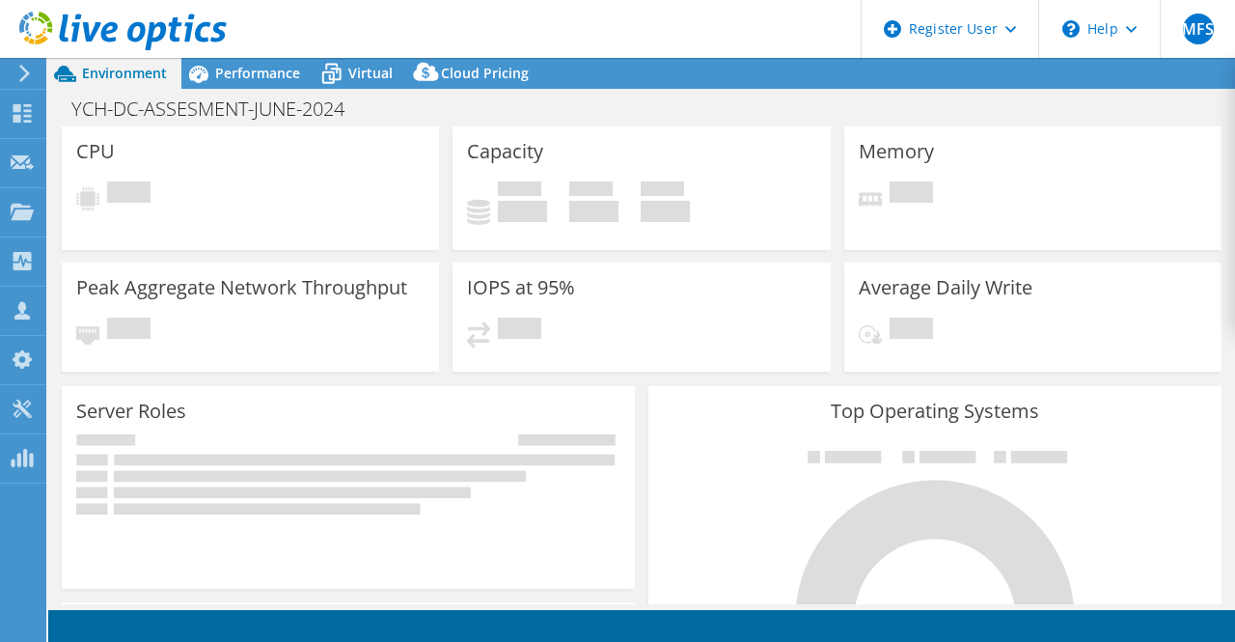
select select "[GEOGRAPHIC_DATA]"
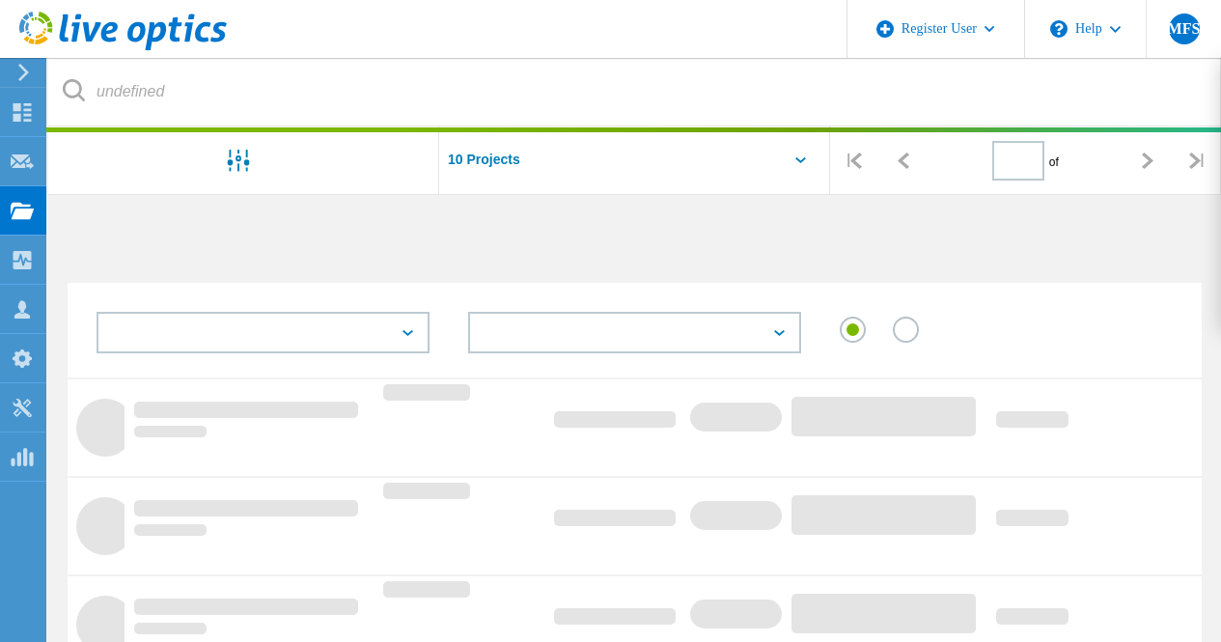
type input "3"
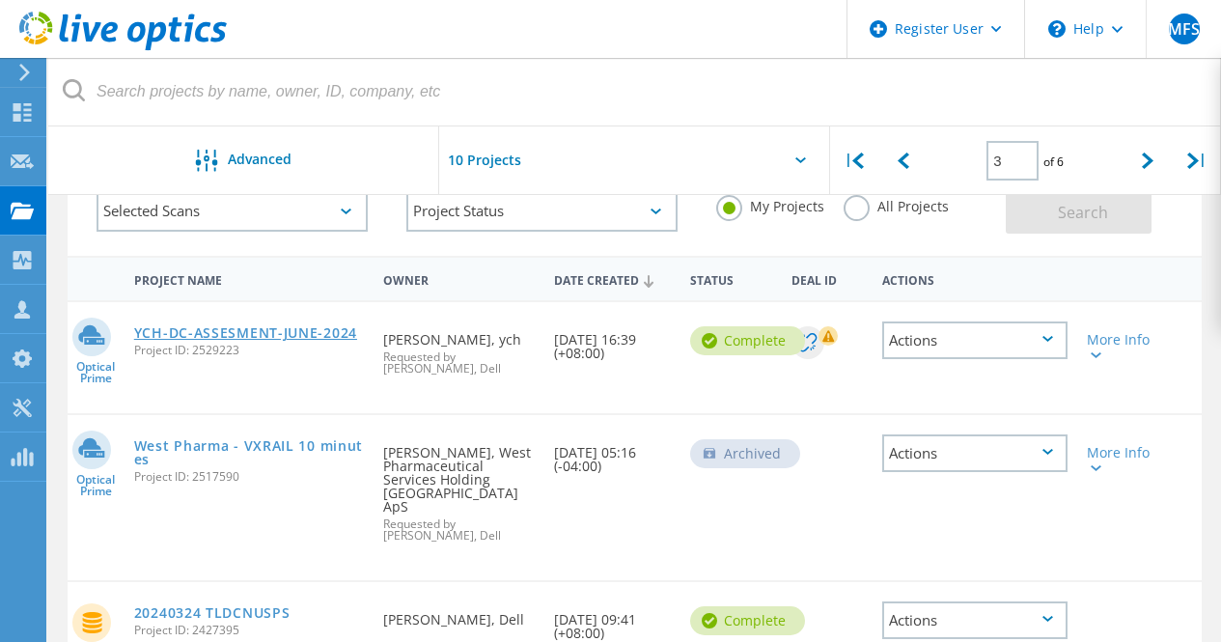
scroll to position [193, 0]
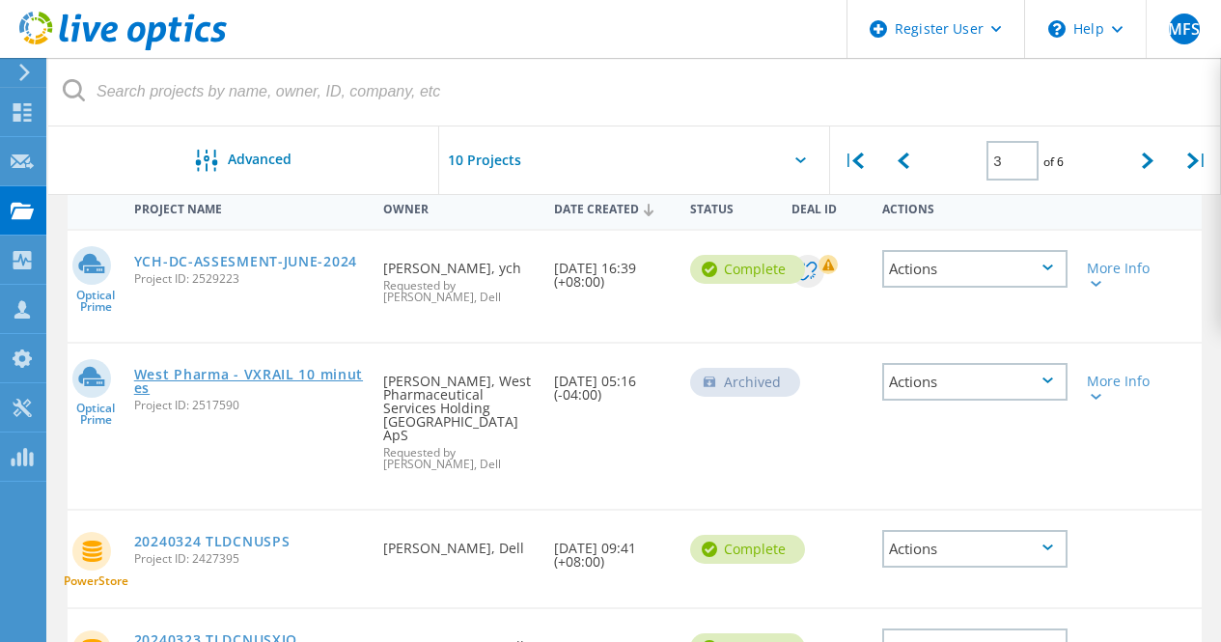
click at [272, 380] on link "West Pharma - VXRAIL 10 minutes" at bounding box center [249, 381] width 231 height 27
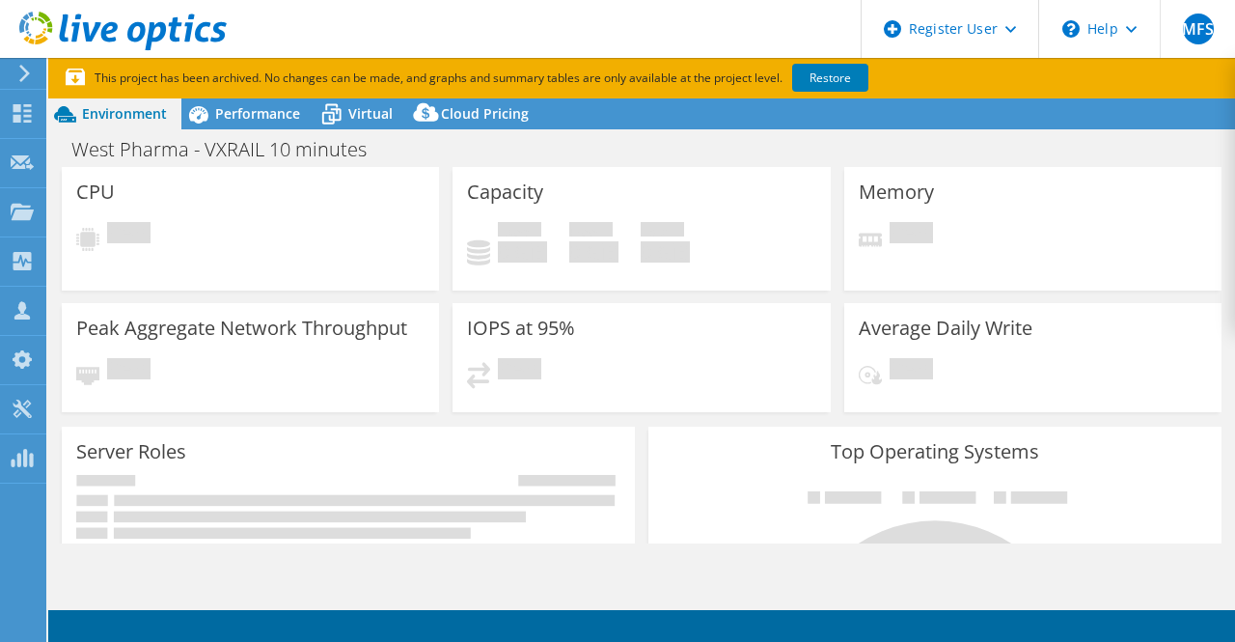
select select "USD"
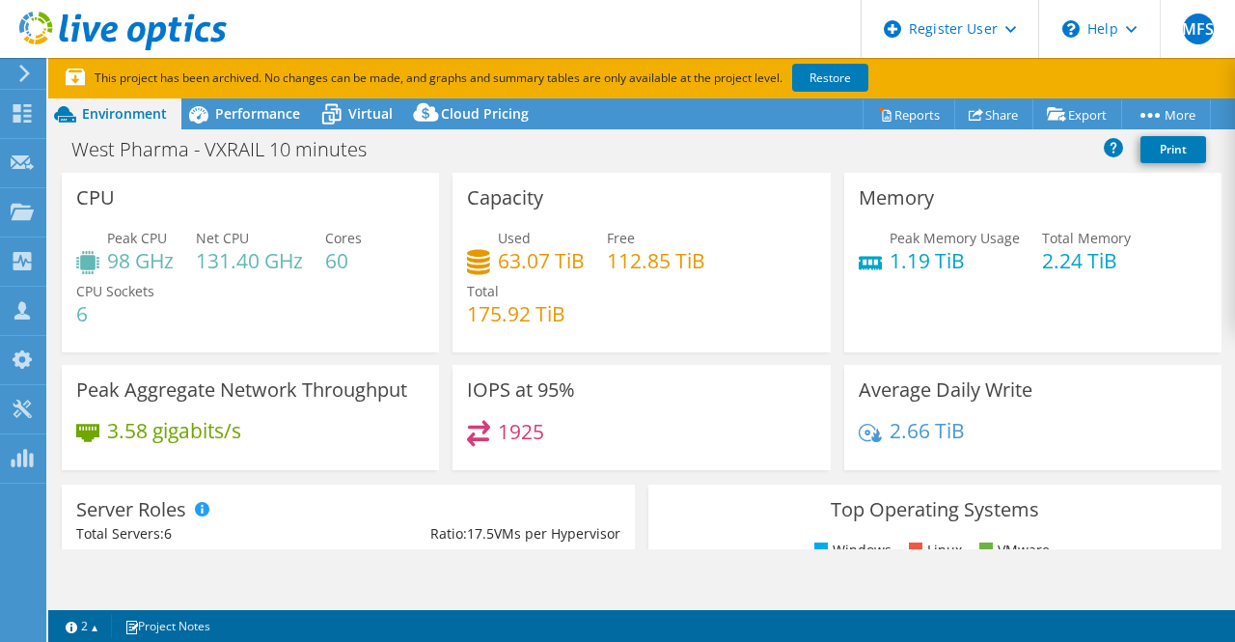
click at [651, 446] on div "1925" at bounding box center [641, 440] width 348 height 41
click at [242, 111] on span "Performance" at bounding box center [257, 113] width 85 height 18
